Goal: Contribute content

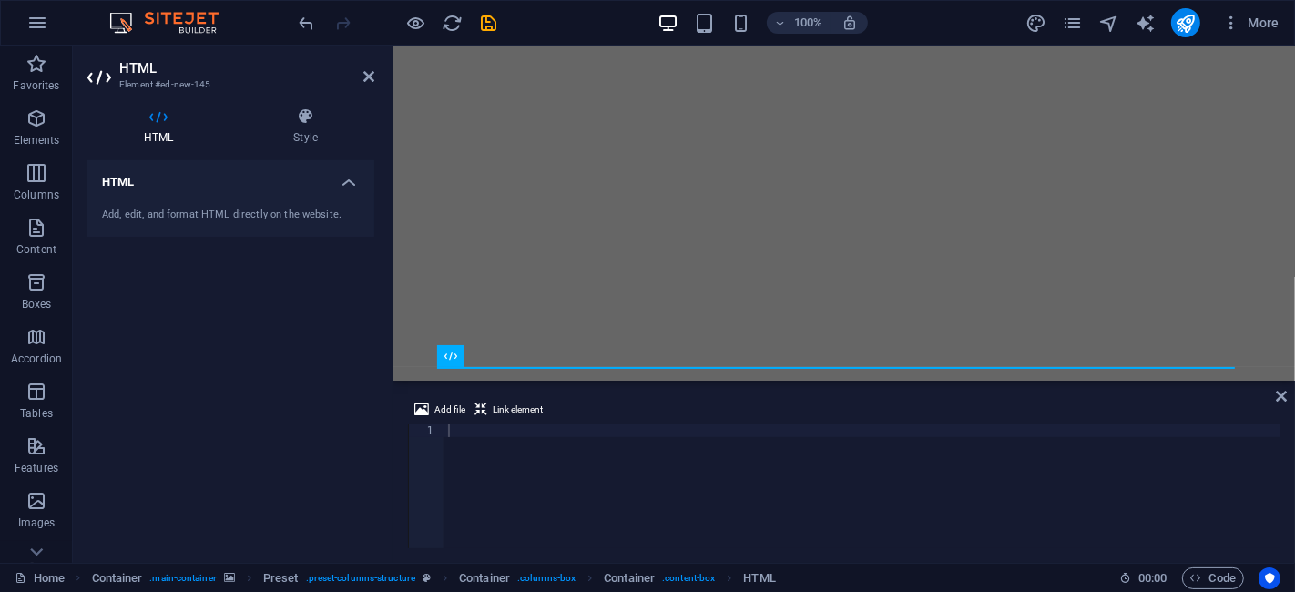
click at [1288, 393] on div "Add file Link element 1 ההההההההההההההההההההההההההההההההההההההההההההההההההההההה…" at bounding box center [843, 473] width 901 height 178
click at [373, 82] on icon at bounding box center [368, 76] width 11 height 15
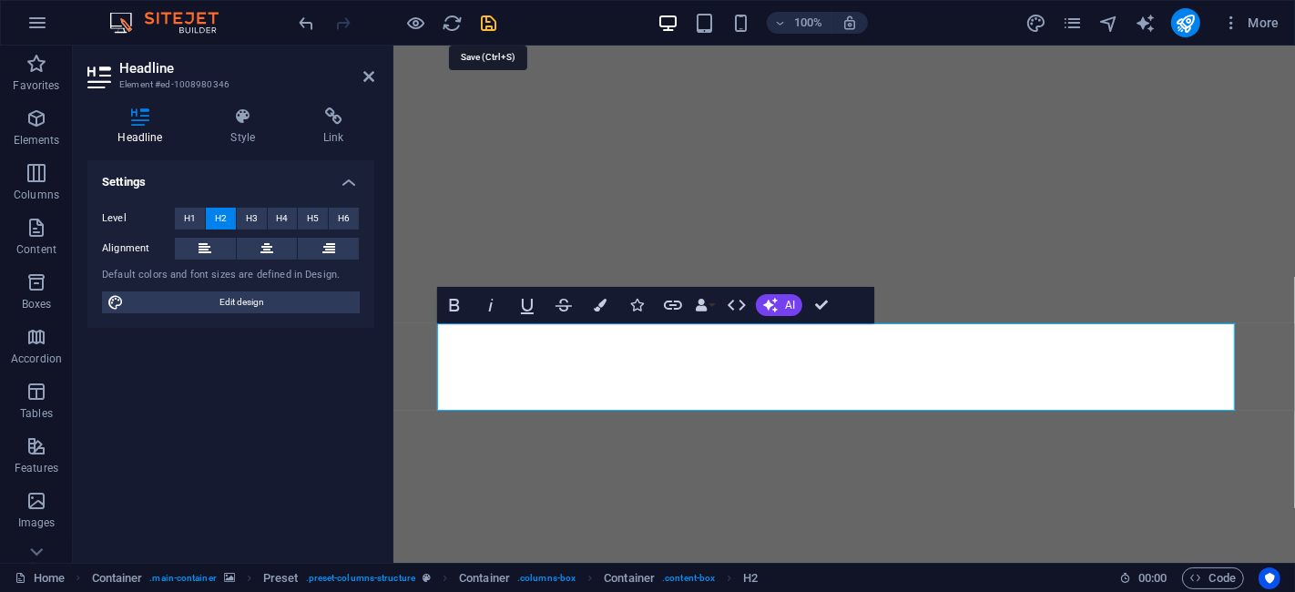
click at [486, 19] on icon "save" at bounding box center [489, 23] width 21 height 21
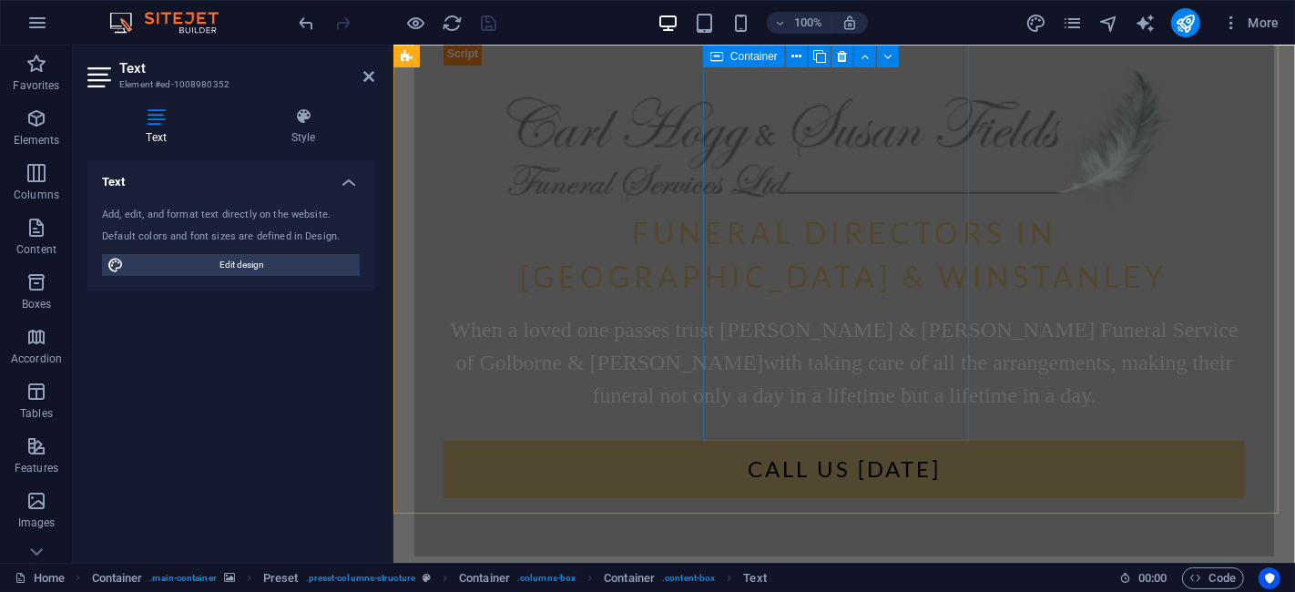
scroll to position [866, 0]
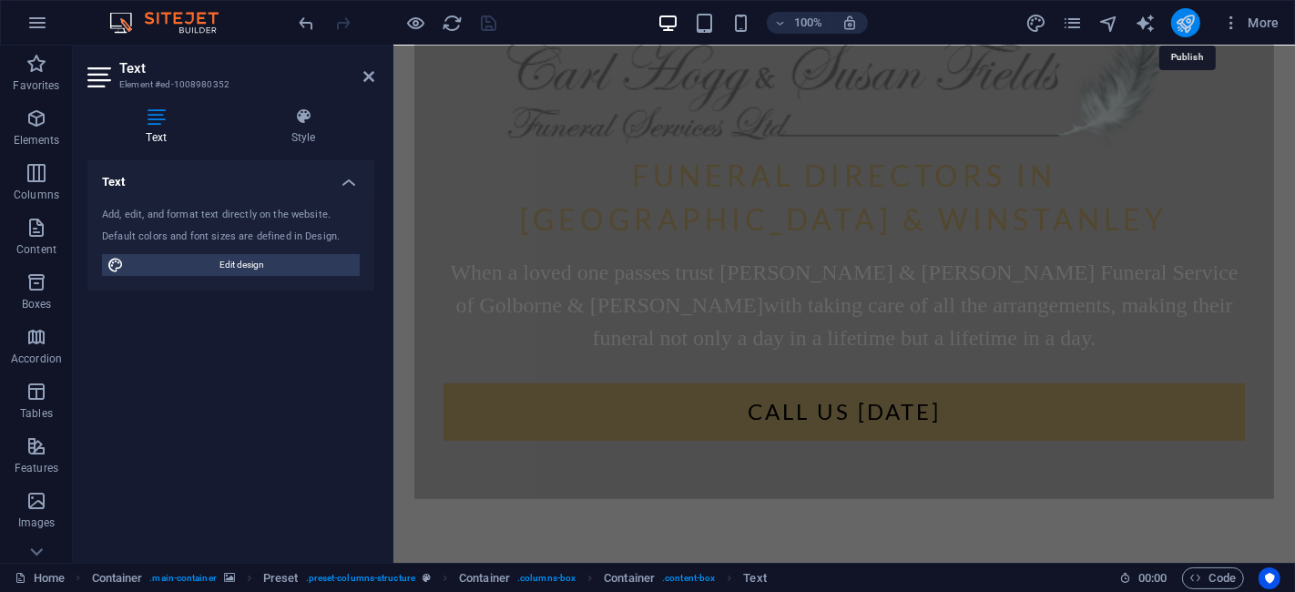
click at [1175, 14] on icon "publish" at bounding box center [1184, 23] width 21 height 21
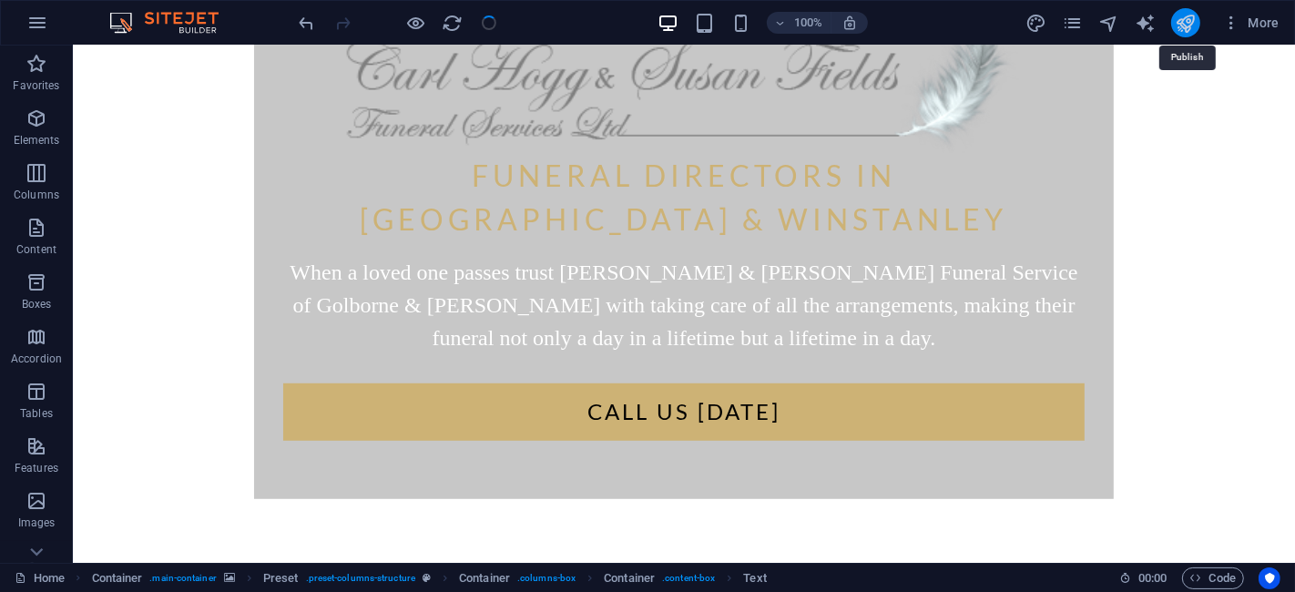
scroll to position [169, 0]
